Goal: Transaction & Acquisition: Purchase product/service

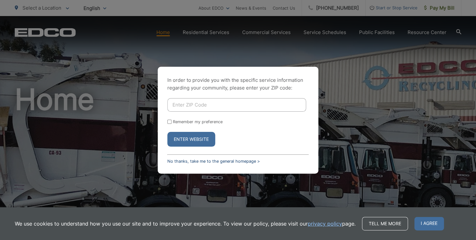
click at [175, 161] on link "No thanks, take me to the general homepage >" at bounding box center [213, 161] width 92 height 5
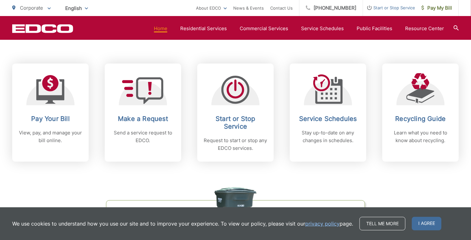
scroll to position [257, 0]
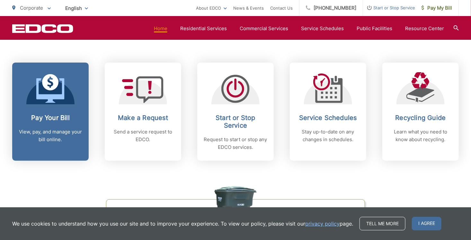
click at [56, 112] on link "Pay Your Bill View, pay, and manage your bill online." at bounding box center [50, 112] width 76 height 98
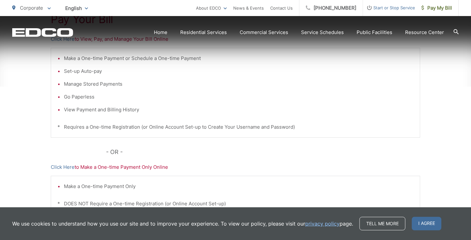
scroll to position [161, 0]
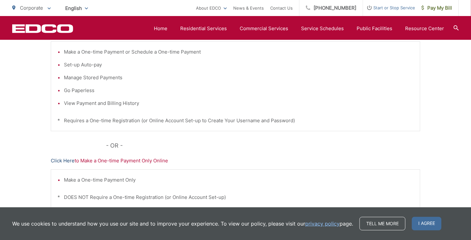
click at [63, 160] on link "Click Here" at bounding box center [63, 161] width 24 height 8
